Goal: Information Seeking & Learning: Learn about a topic

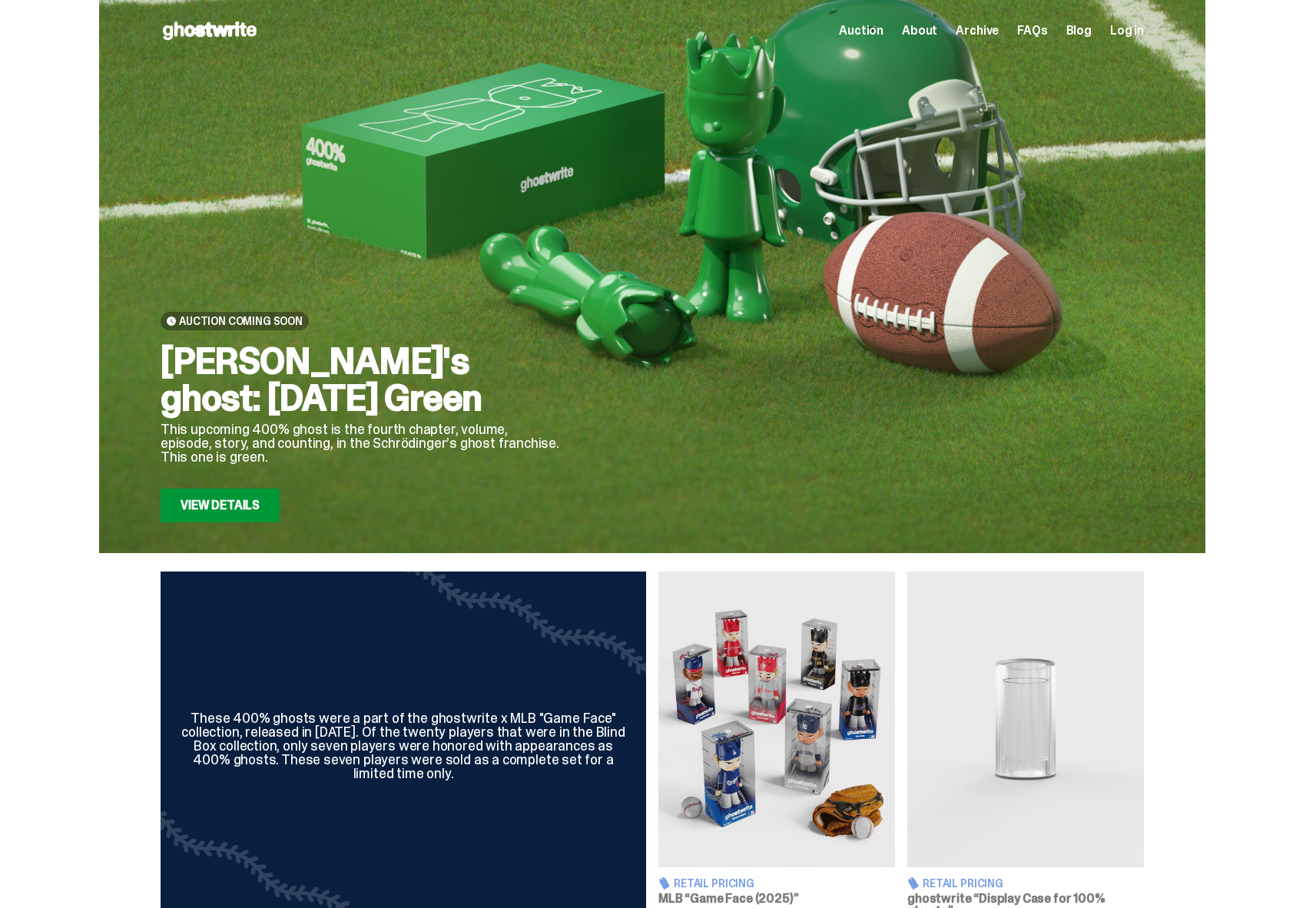
click at [992, 30] on span "Archive" at bounding box center [977, 31] width 43 height 12
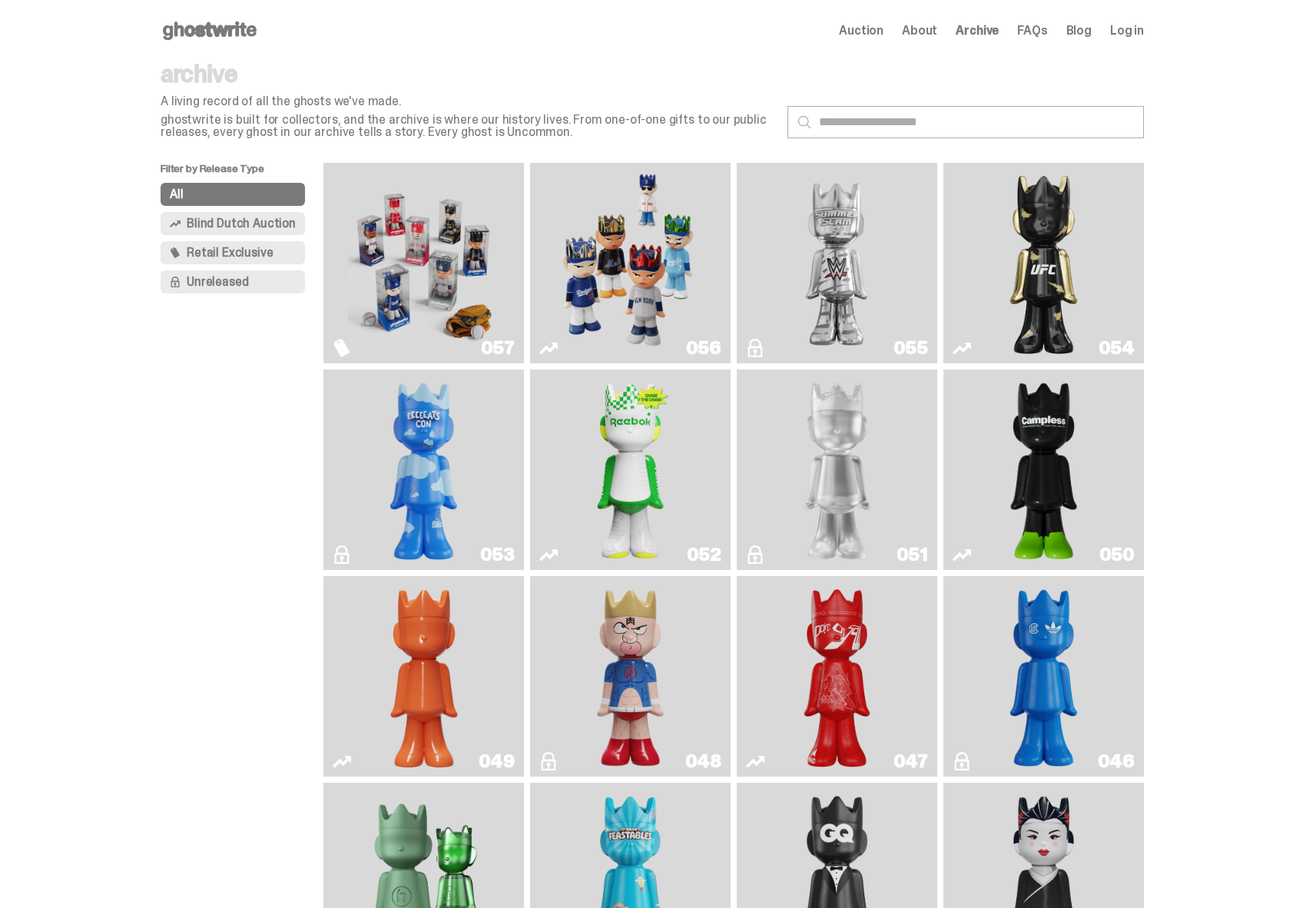
click at [630, 250] on img "Game Face (2025)" at bounding box center [629, 263] width 150 height 188
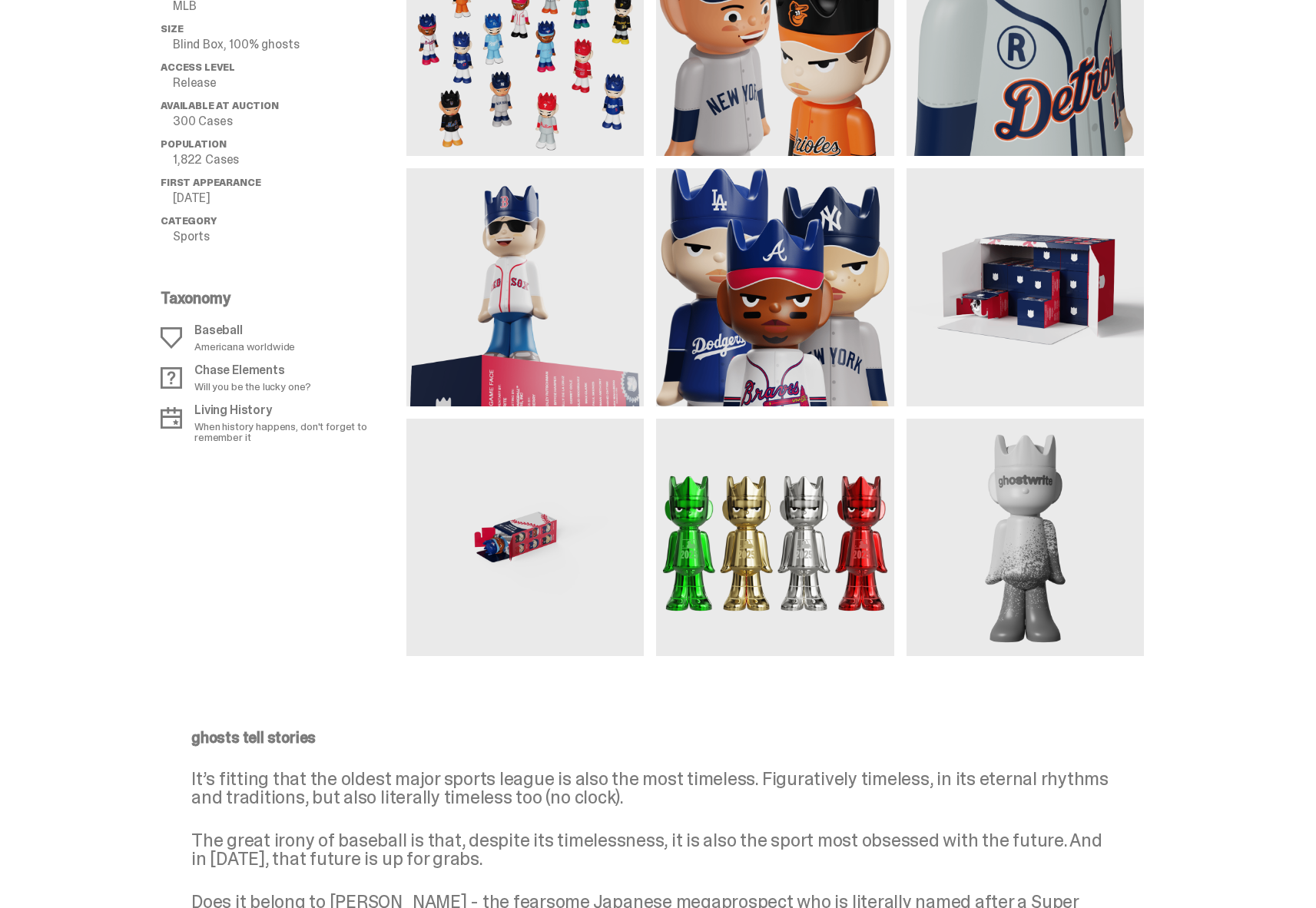
scroll to position [942, 0]
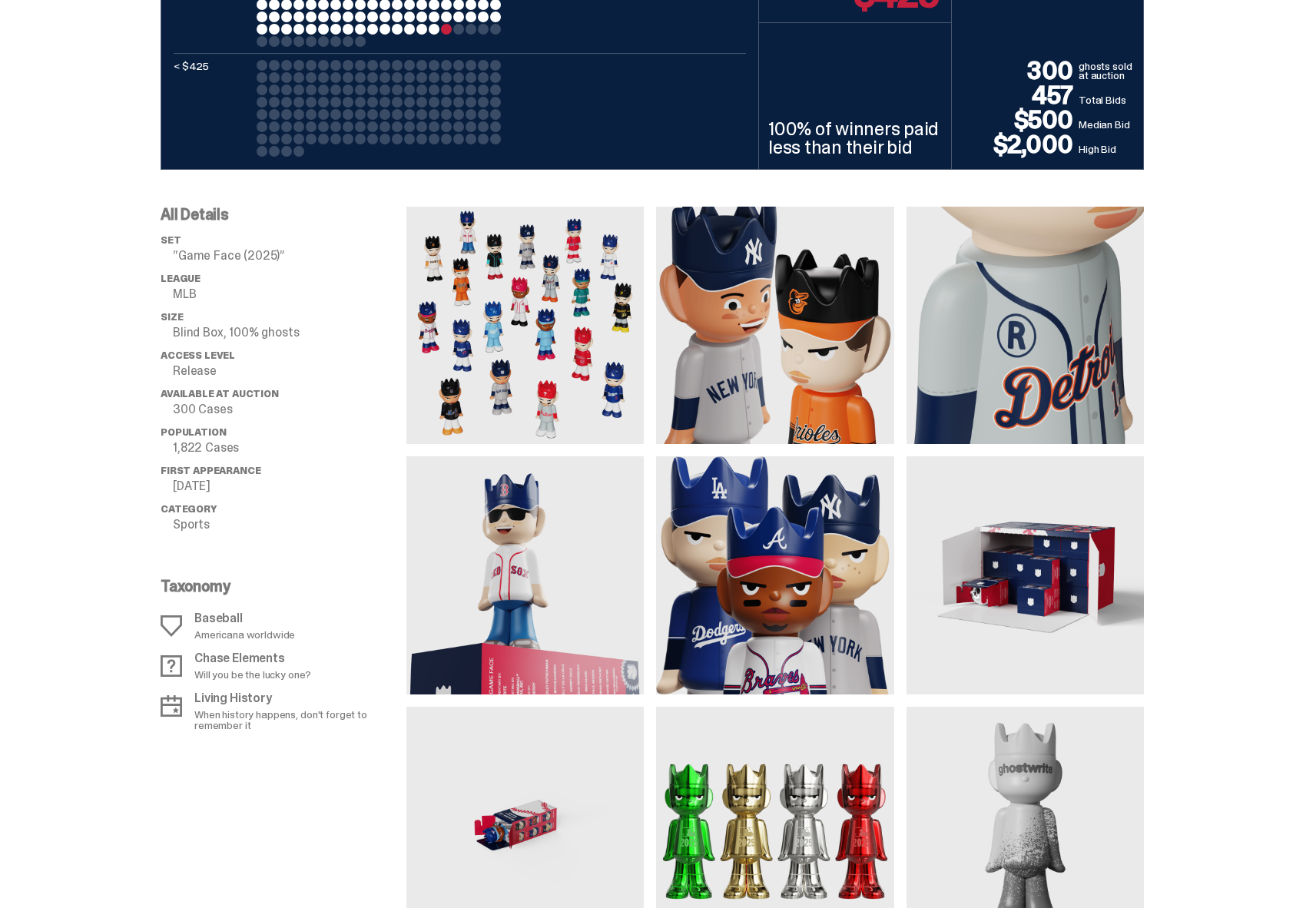
click at [536, 339] on img at bounding box center [525, 325] width 237 height 237
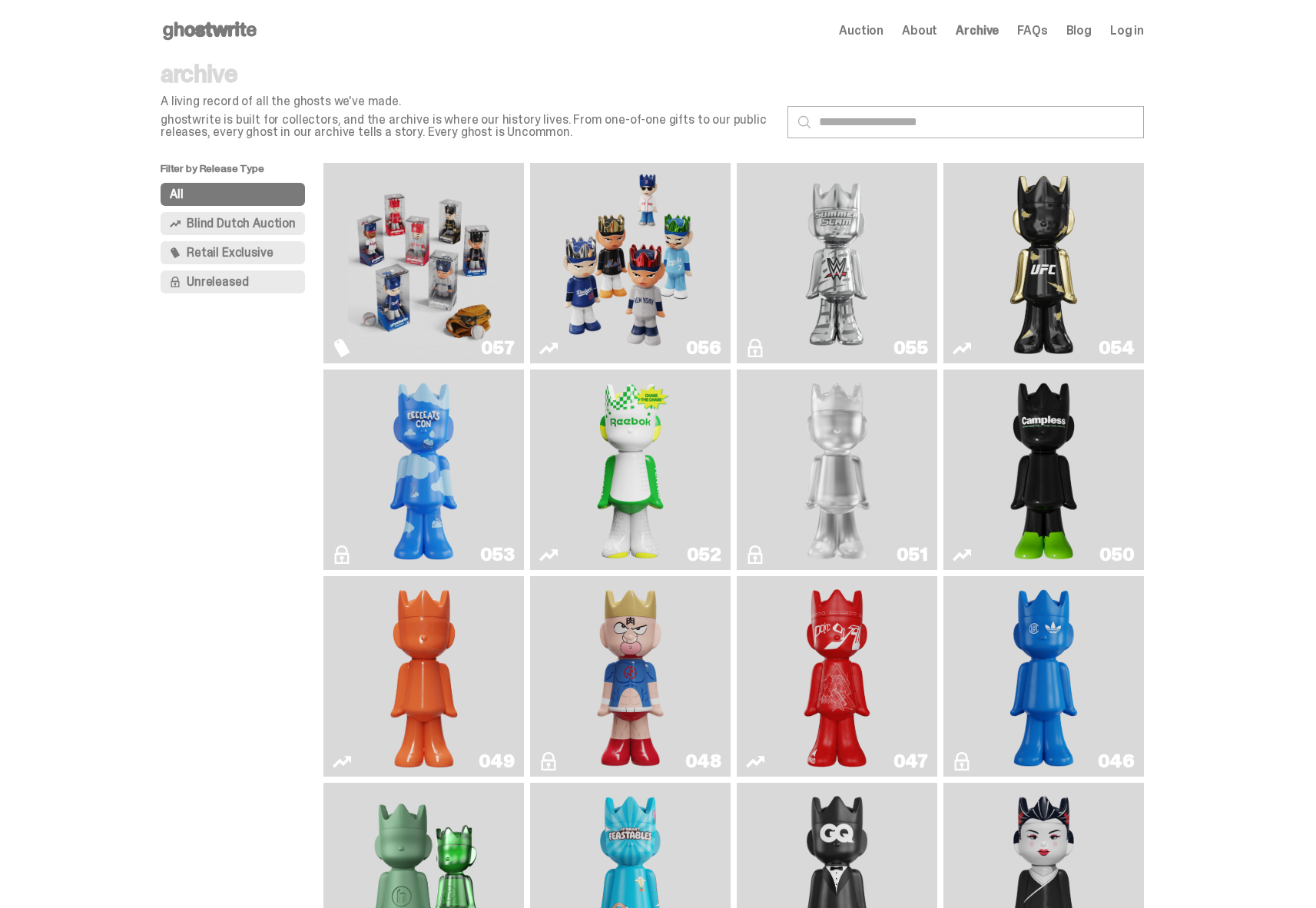
click at [455, 258] on img "Game Face (2025)" at bounding box center [423, 263] width 150 height 188
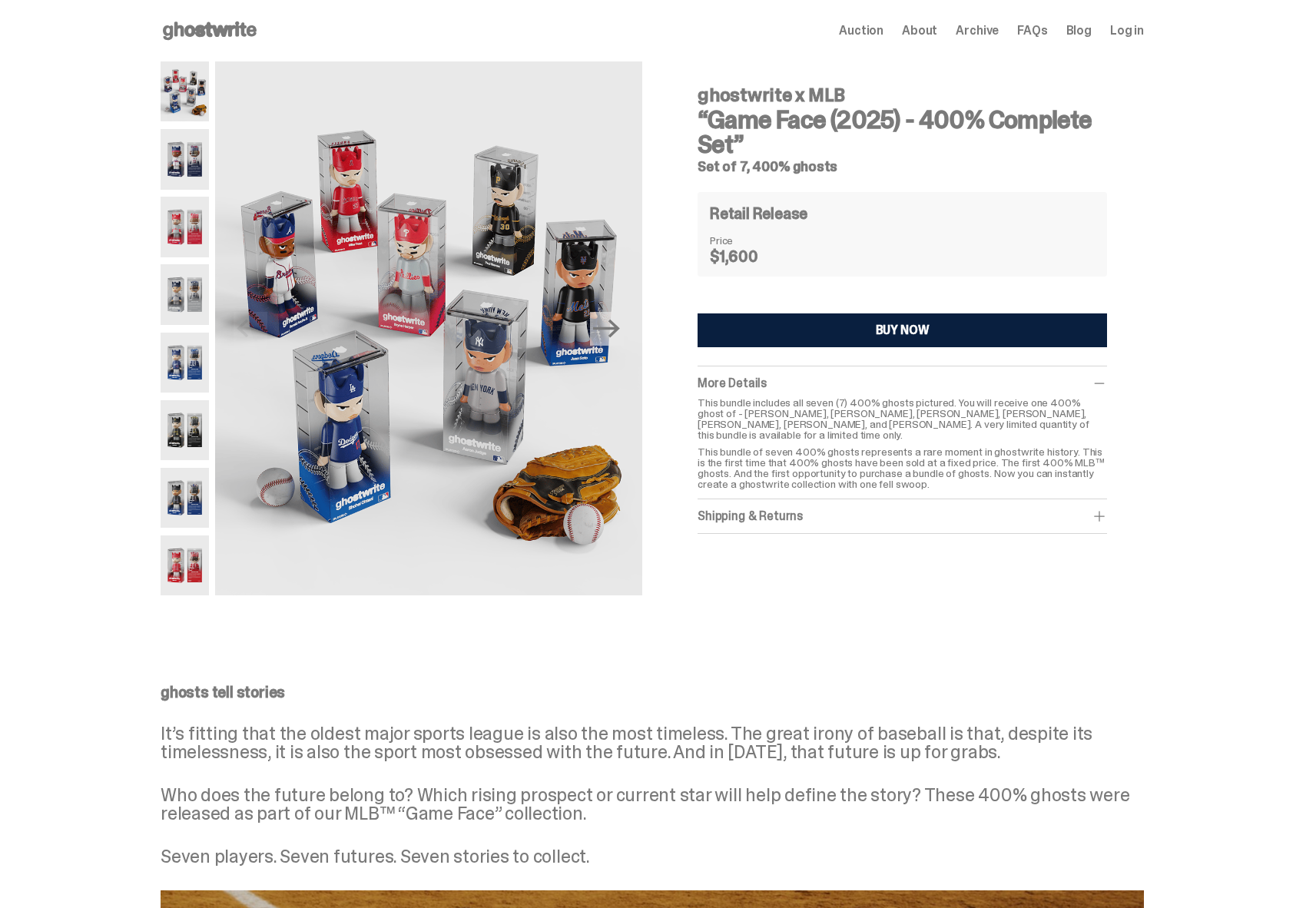
click at [193, 357] on img at bounding box center [184, 363] width 48 height 60
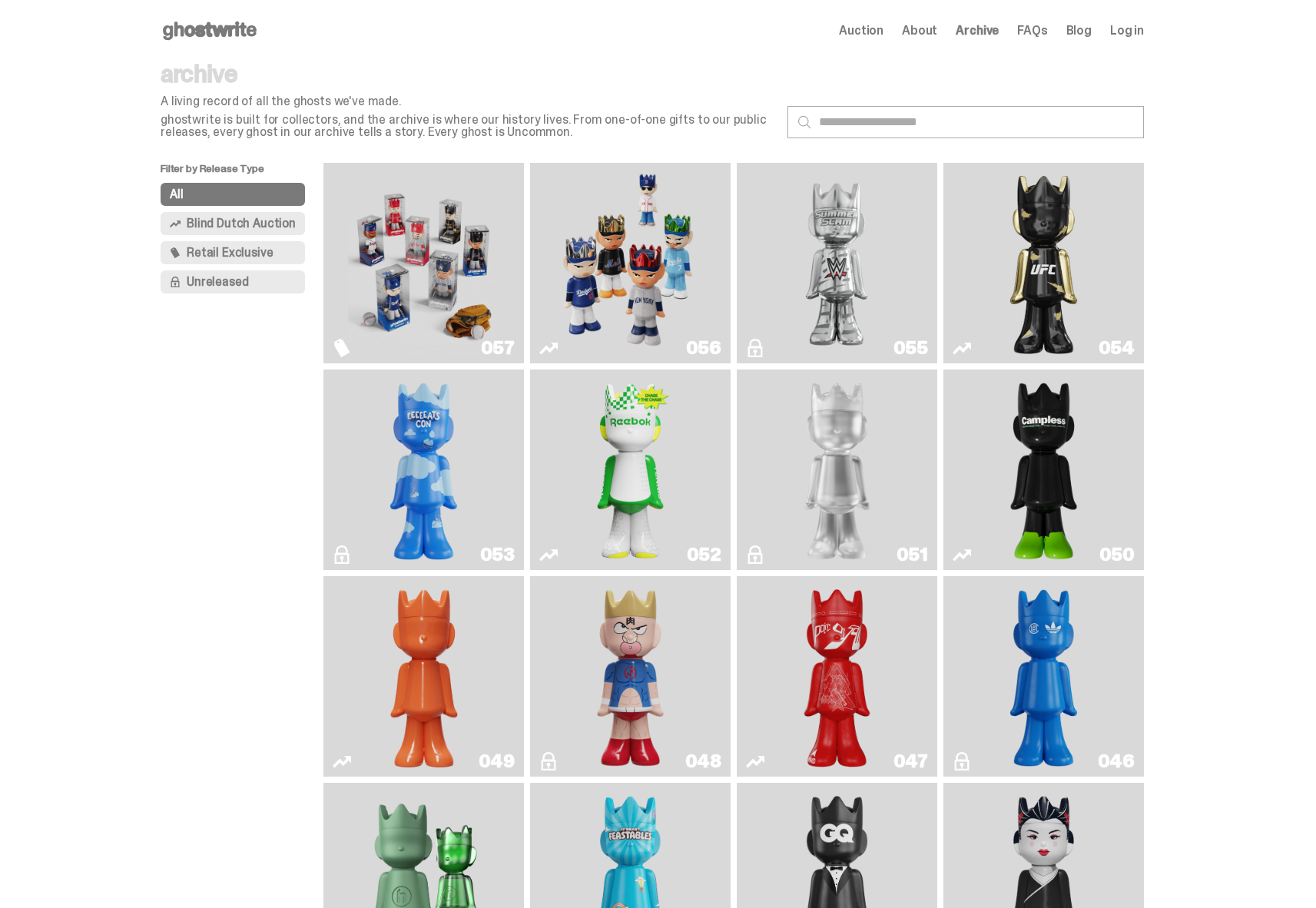
click at [595, 282] on img "Game Face (2025)" at bounding box center [629, 263] width 150 height 188
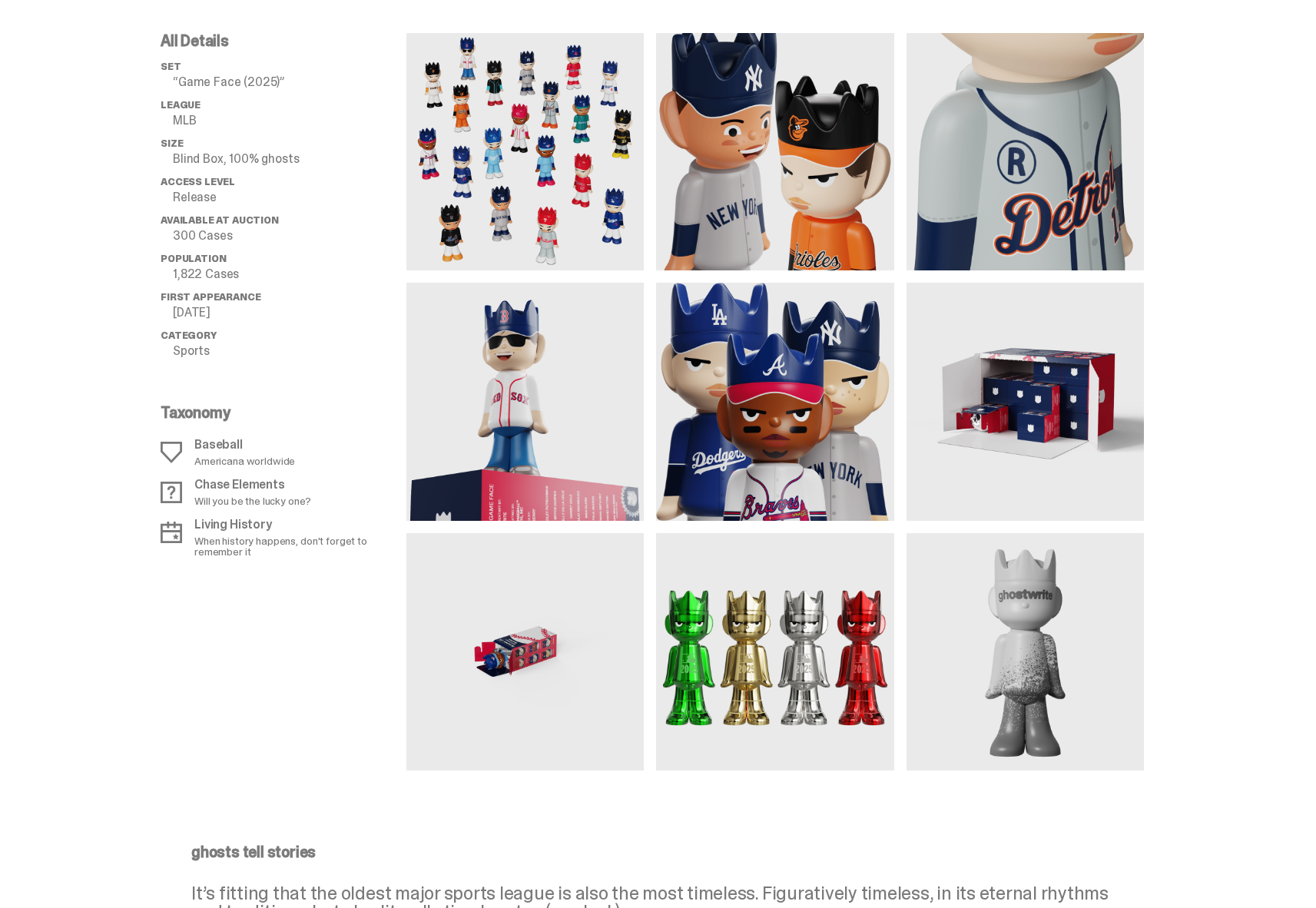
scroll to position [1091, 0]
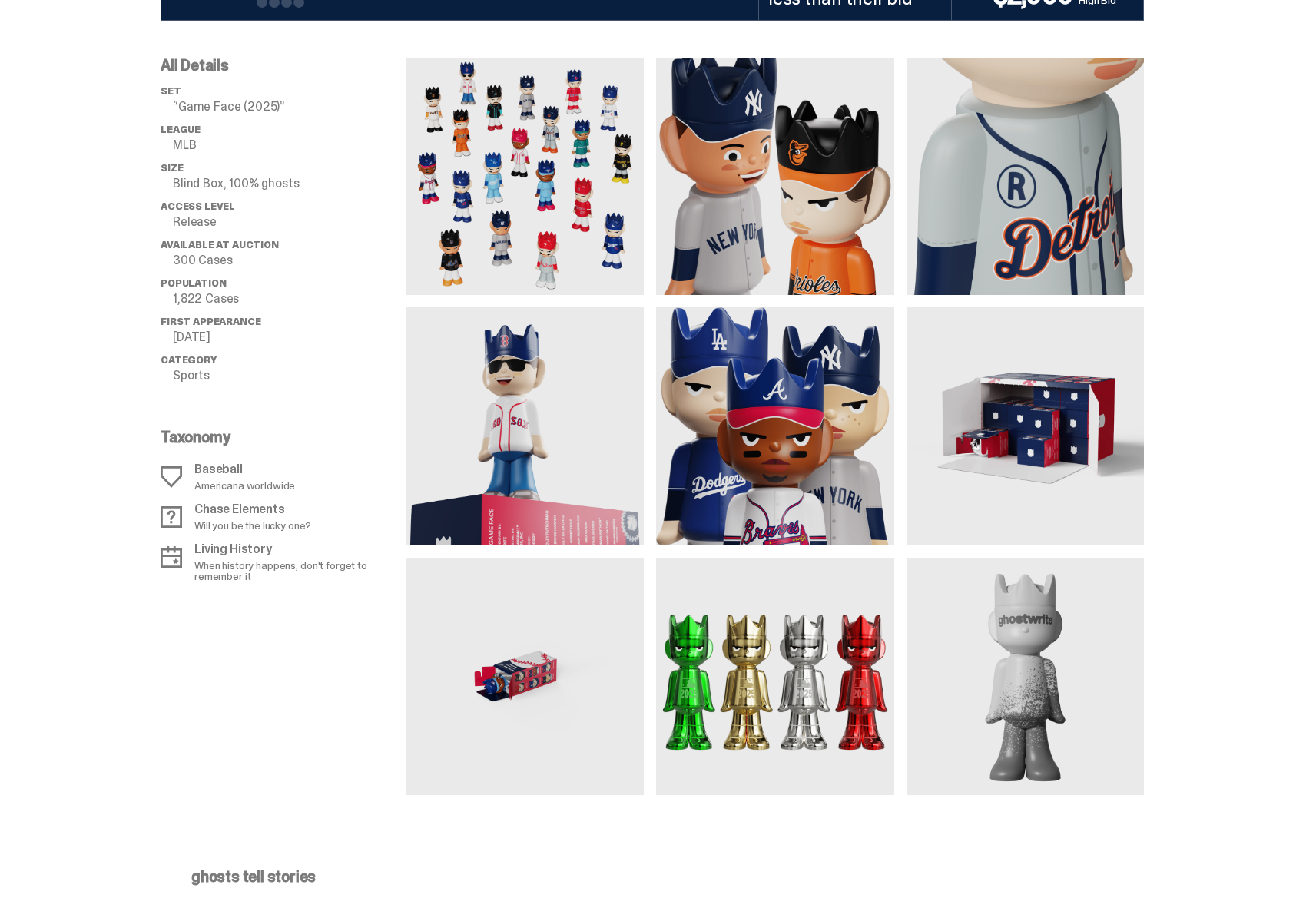
click at [768, 676] on img at bounding box center [775, 676] width 237 height 237
click at [780, 671] on img at bounding box center [775, 676] width 237 height 237
click at [781, 670] on img at bounding box center [775, 676] width 237 height 237
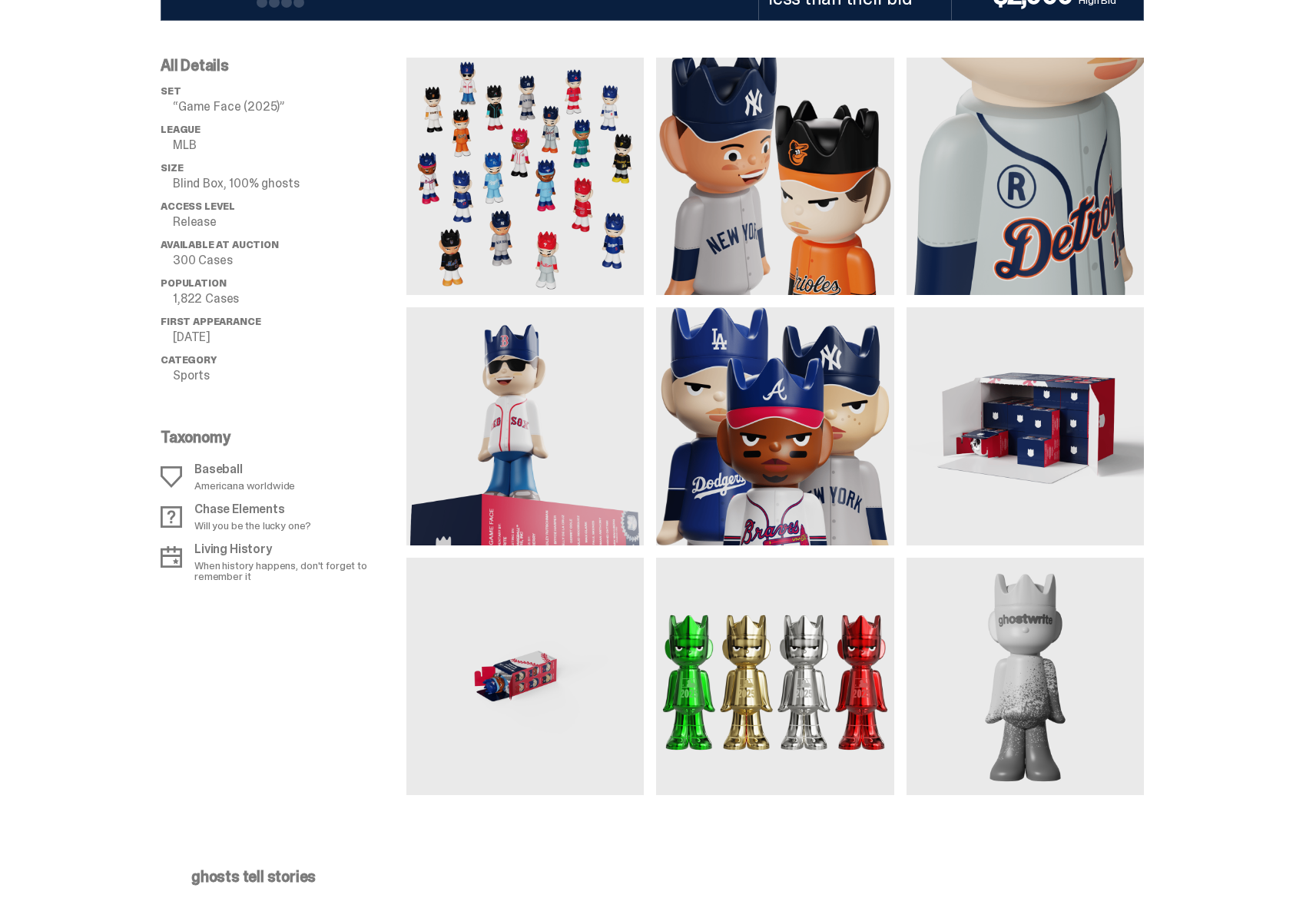
click at [781, 670] on img at bounding box center [775, 676] width 237 height 237
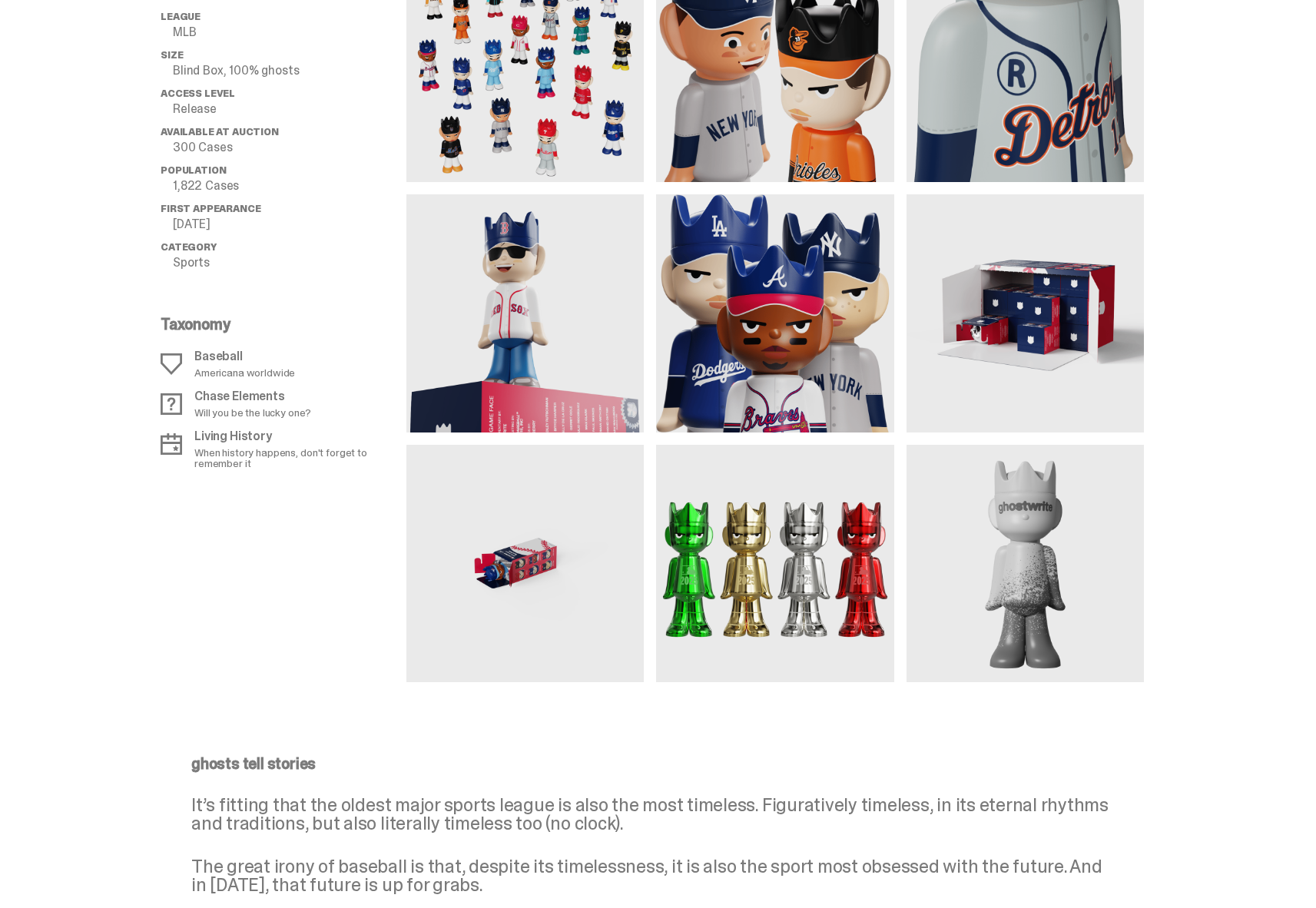
scroll to position [1095, 0]
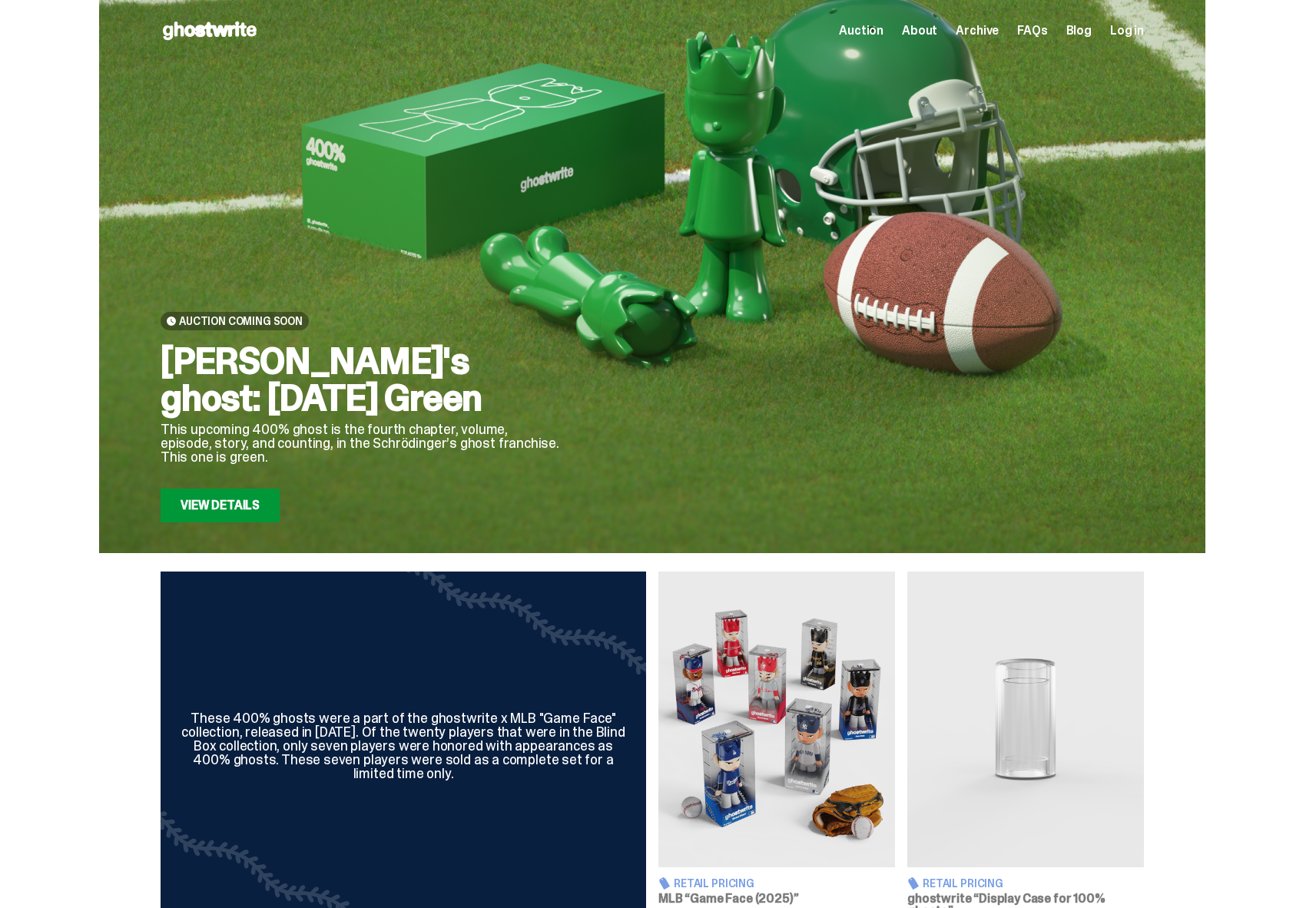
click at [990, 35] on span "Archive" at bounding box center [977, 31] width 43 height 12
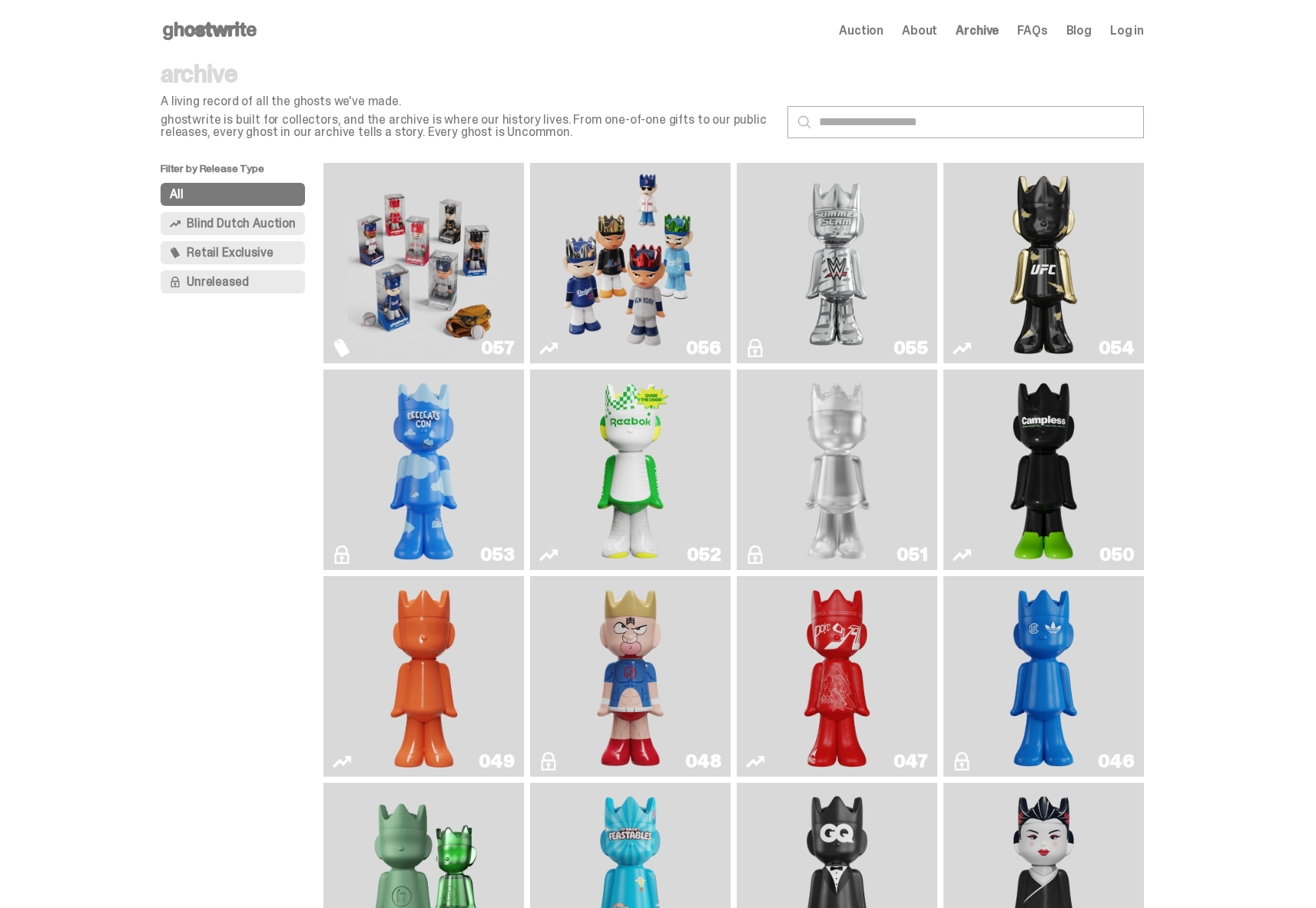
click at [448, 276] on img "Game Face (2025)" at bounding box center [423, 263] width 150 height 188
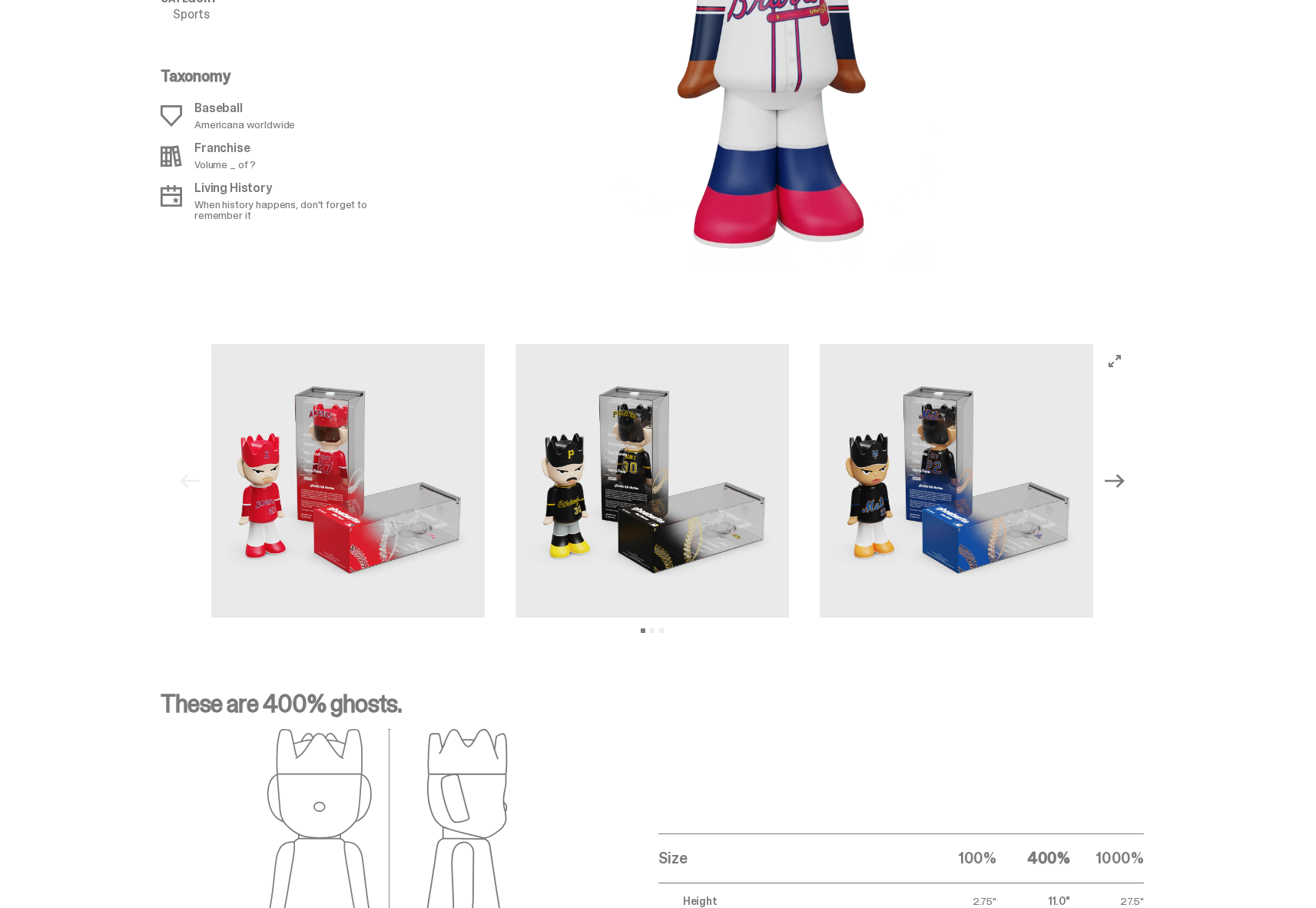
scroll to position [1944, 0]
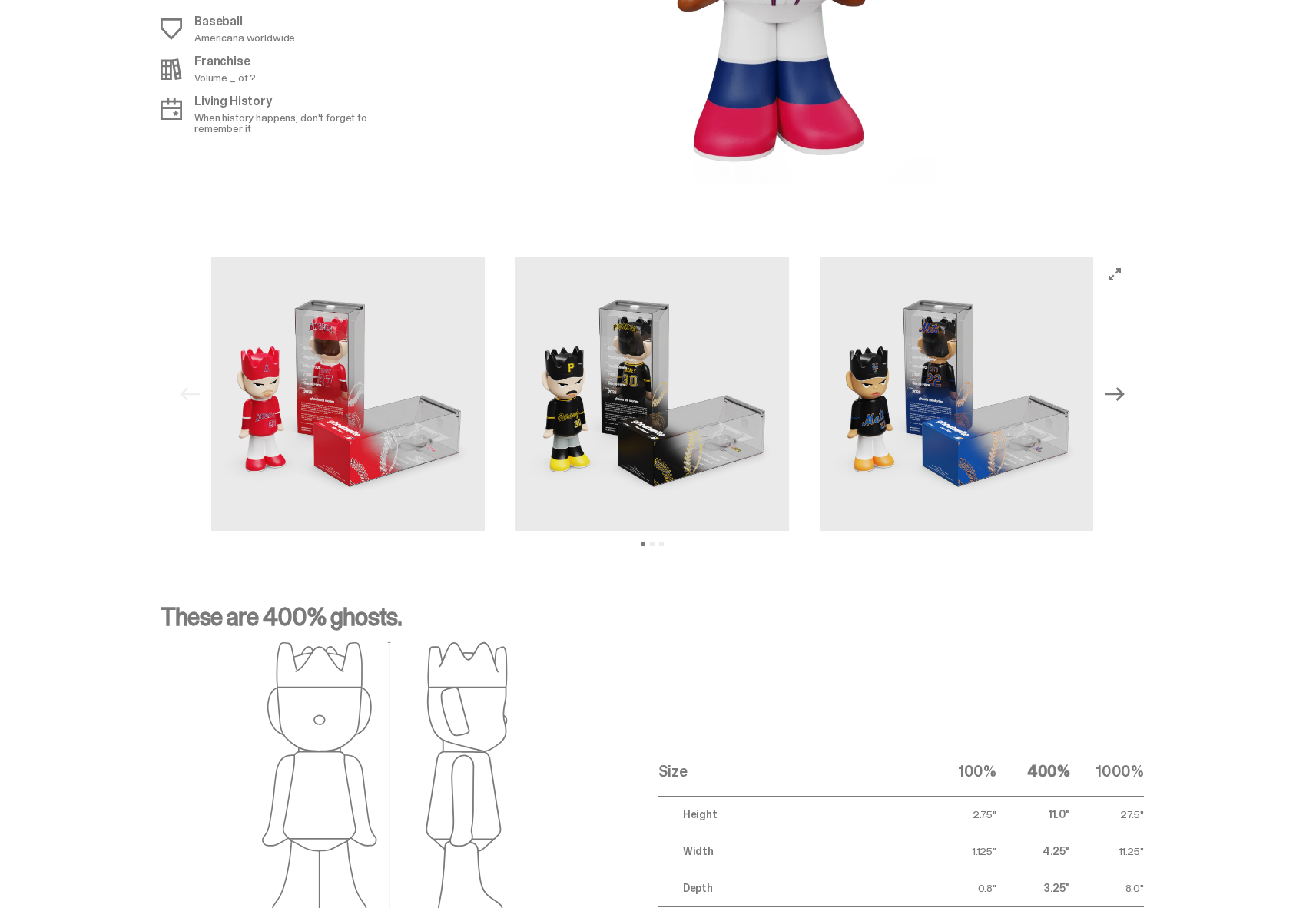
click at [1125, 395] on icon "Next" at bounding box center [1115, 393] width 20 height 14
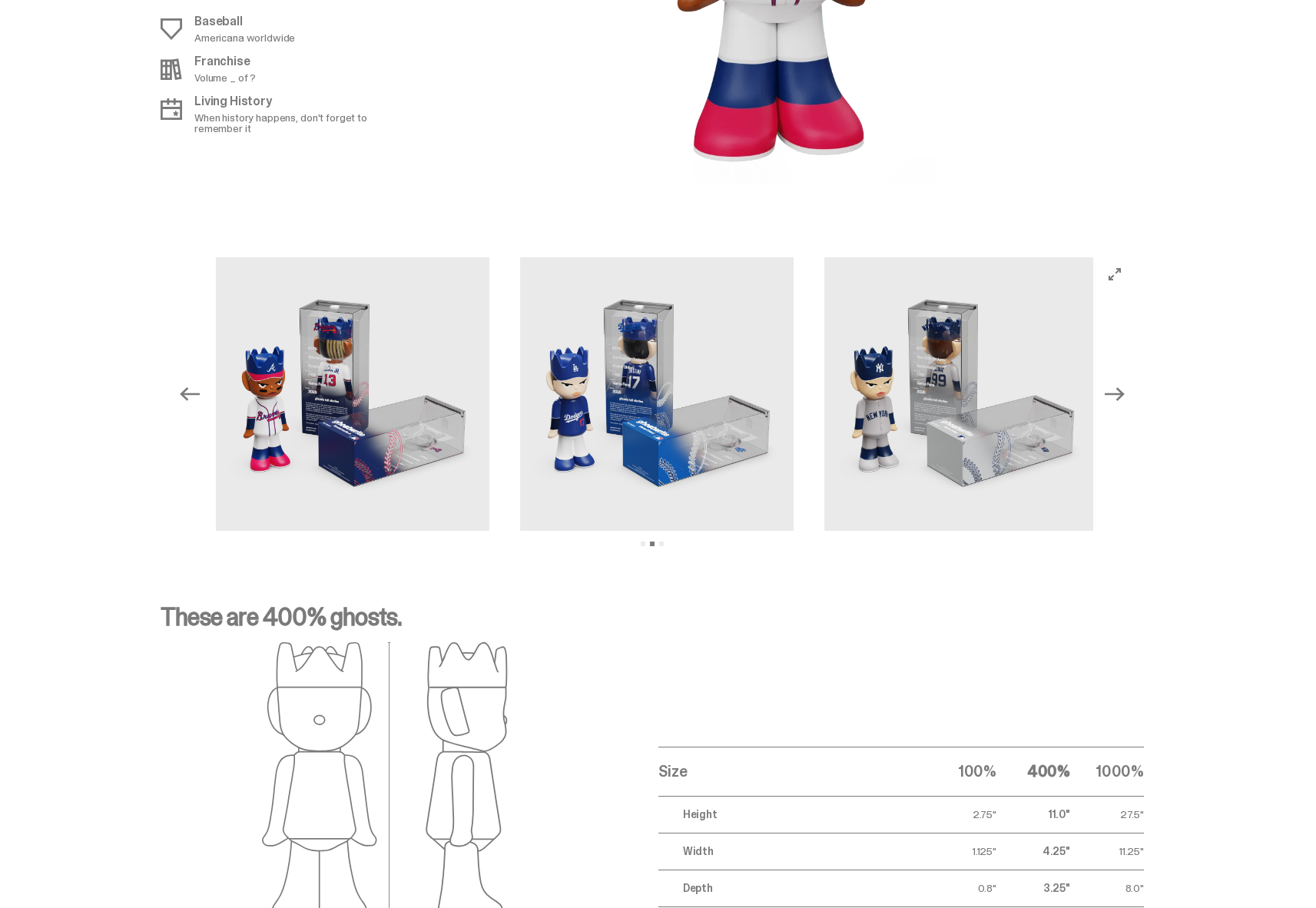
click at [1125, 395] on icon "Next" at bounding box center [1115, 393] width 20 height 14
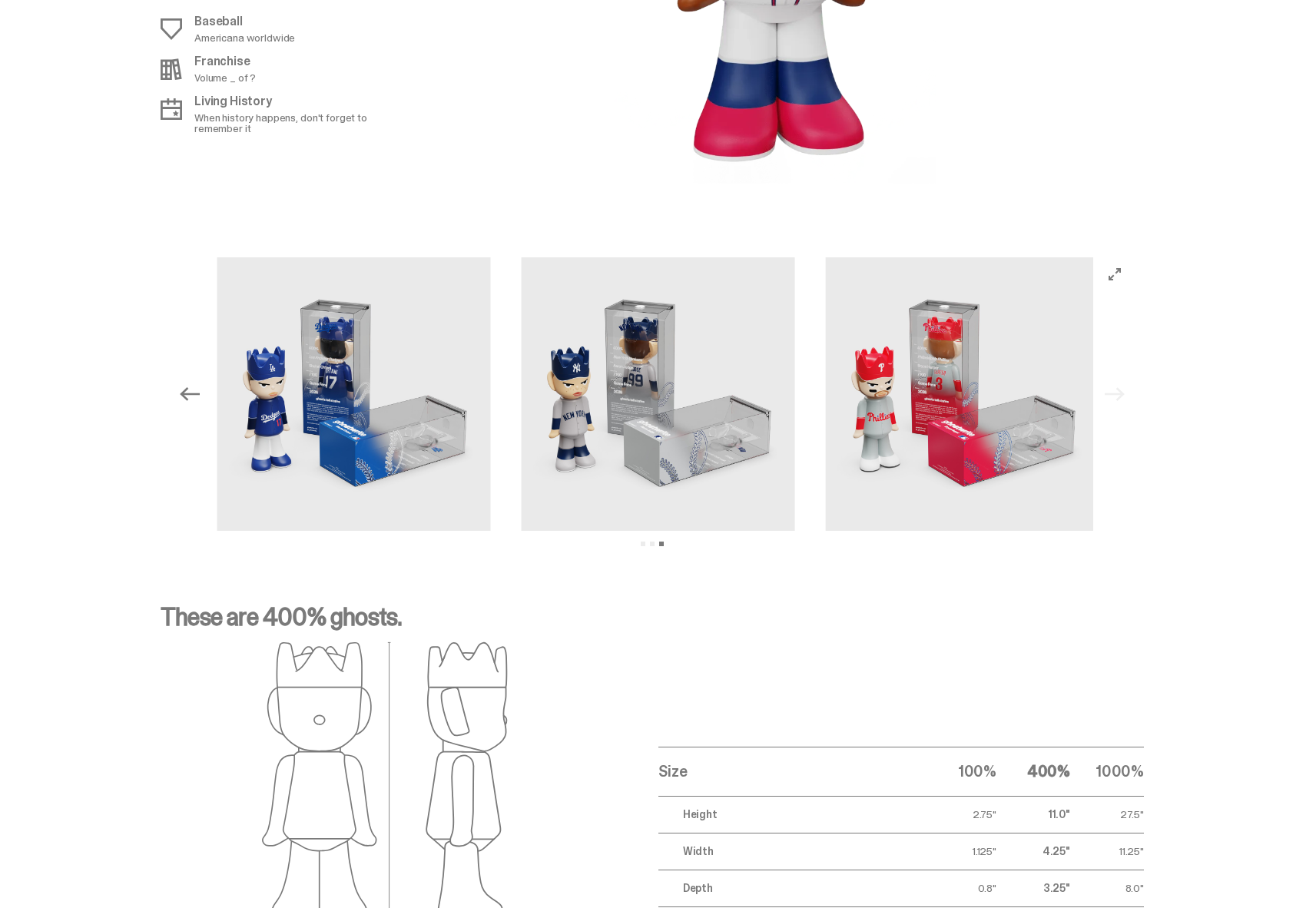
click at [1126, 395] on div "Previous Next View slide 1 View slide 2 View slide 3" at bounding box center [652, 393] width 959 height 273
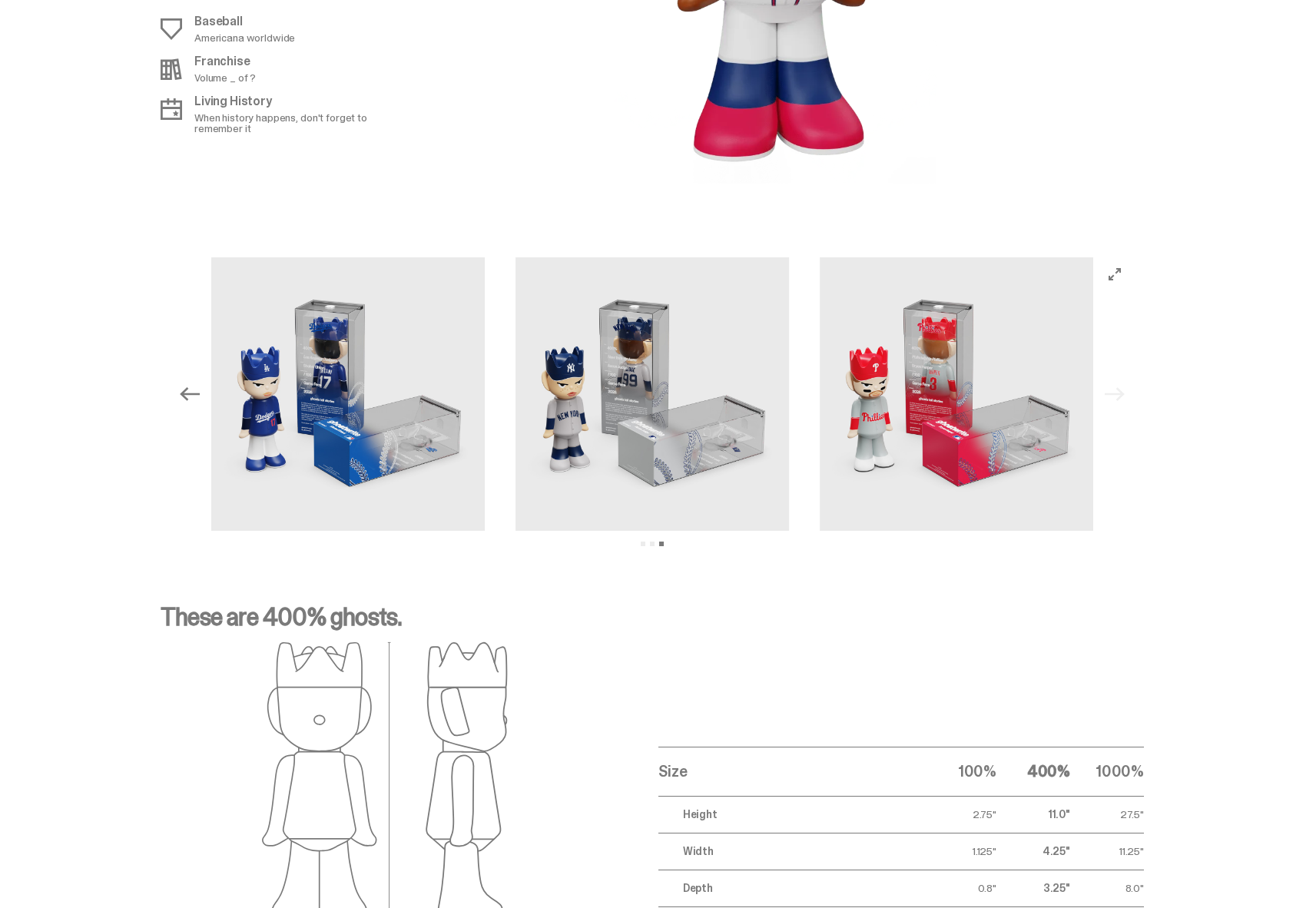
click at [954, 397] on img at bounding box center [956, 393] width 273 height 273
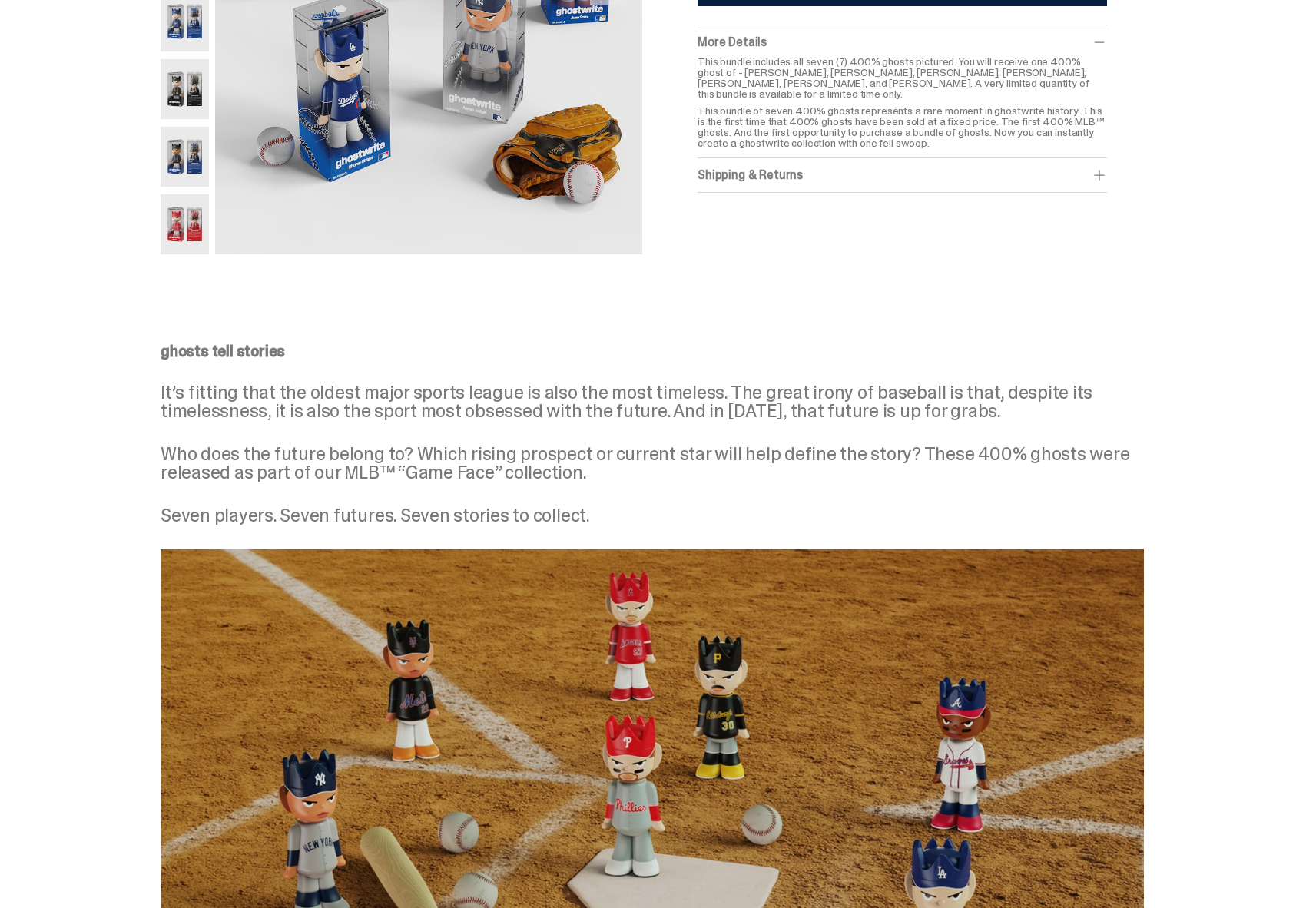
scroll to position [0, 0]
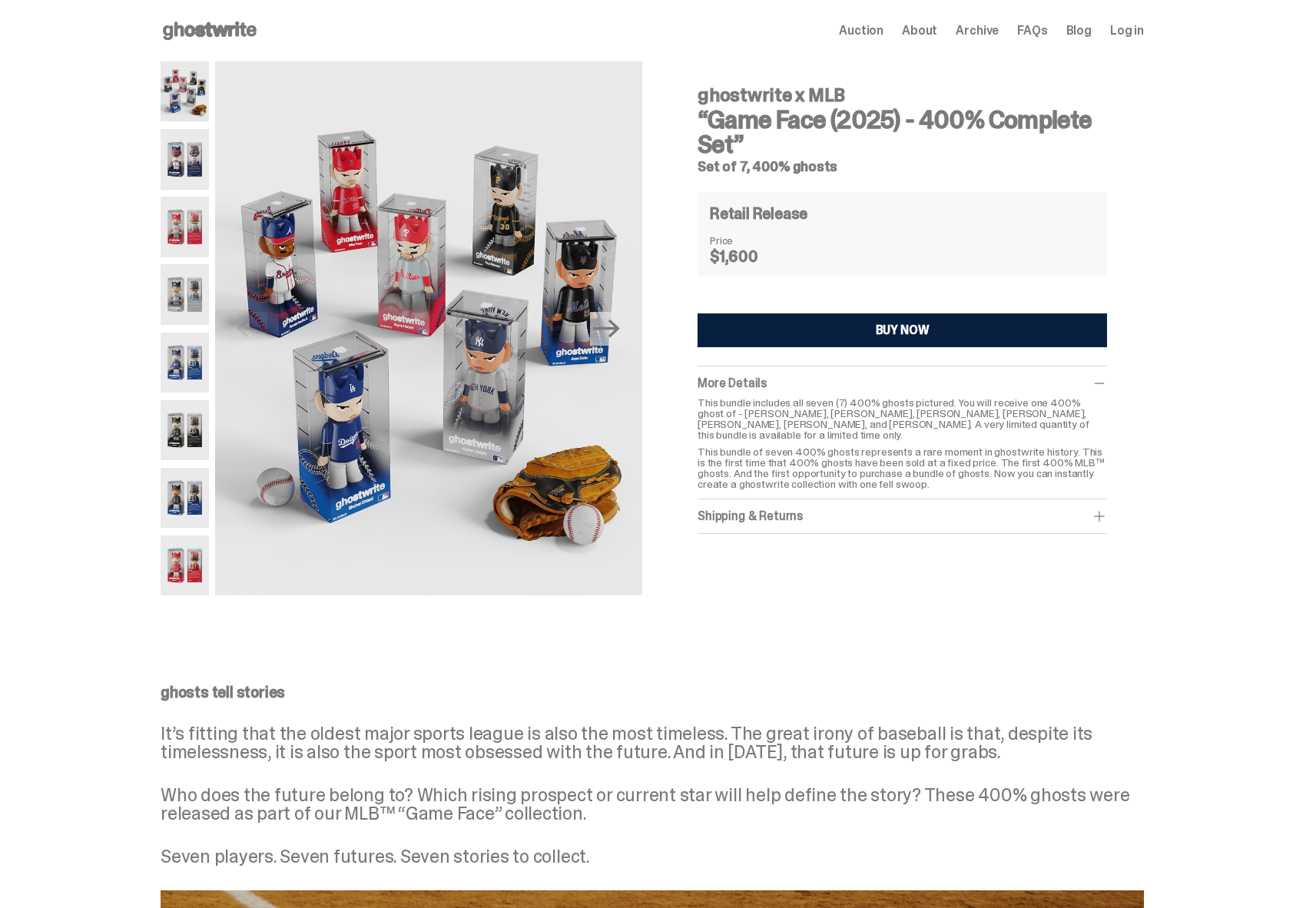
click at [200, 291] on img at bounding box center [184, 294] width 48 height 60
